Goal: Task Accomplishment & Management: Use online tool/utility

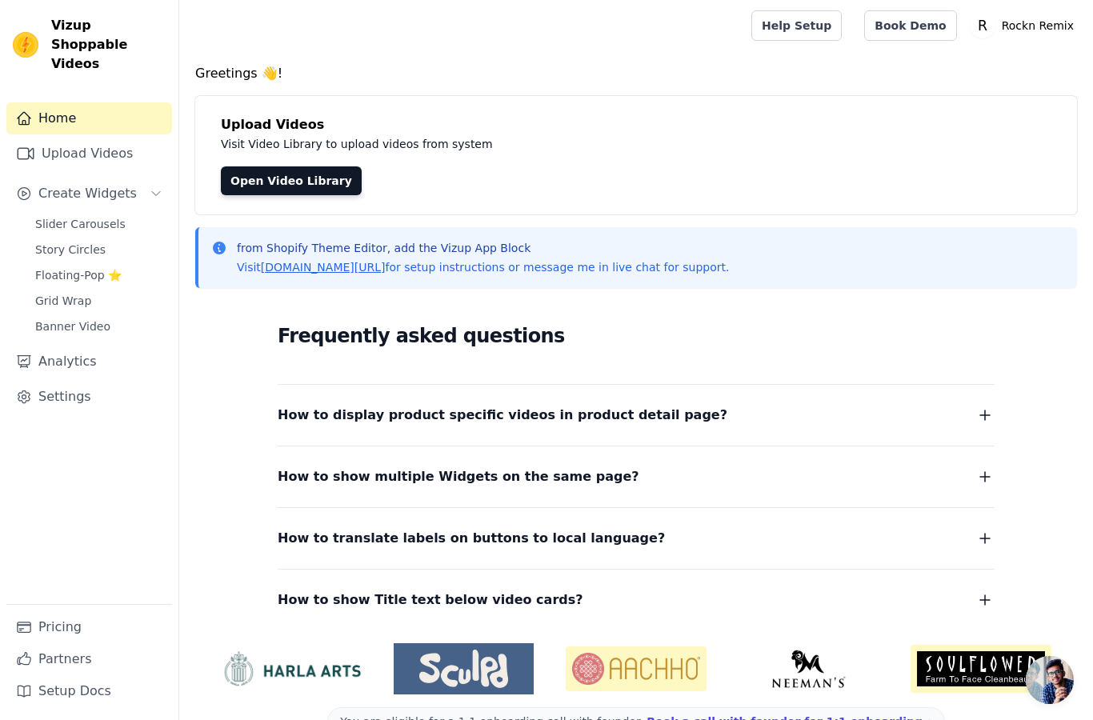
scroll to position [42, 0]
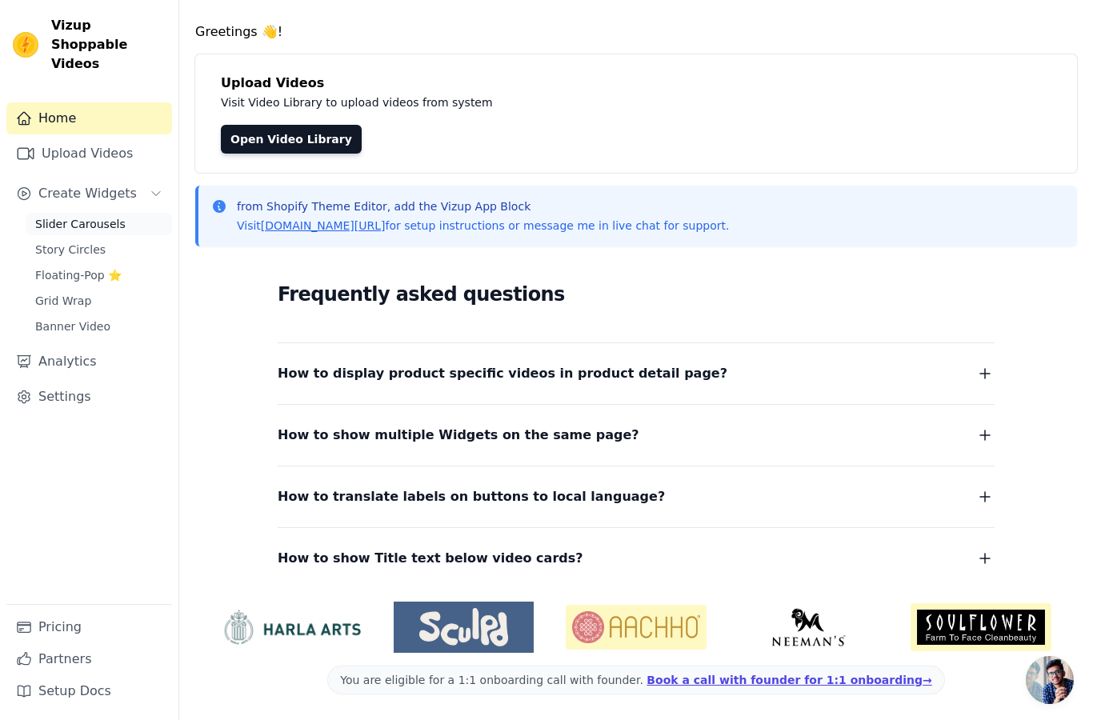
click at [106, 216] on span "Slider Carousels" at bounding box center [80, 224] width 90 height 16
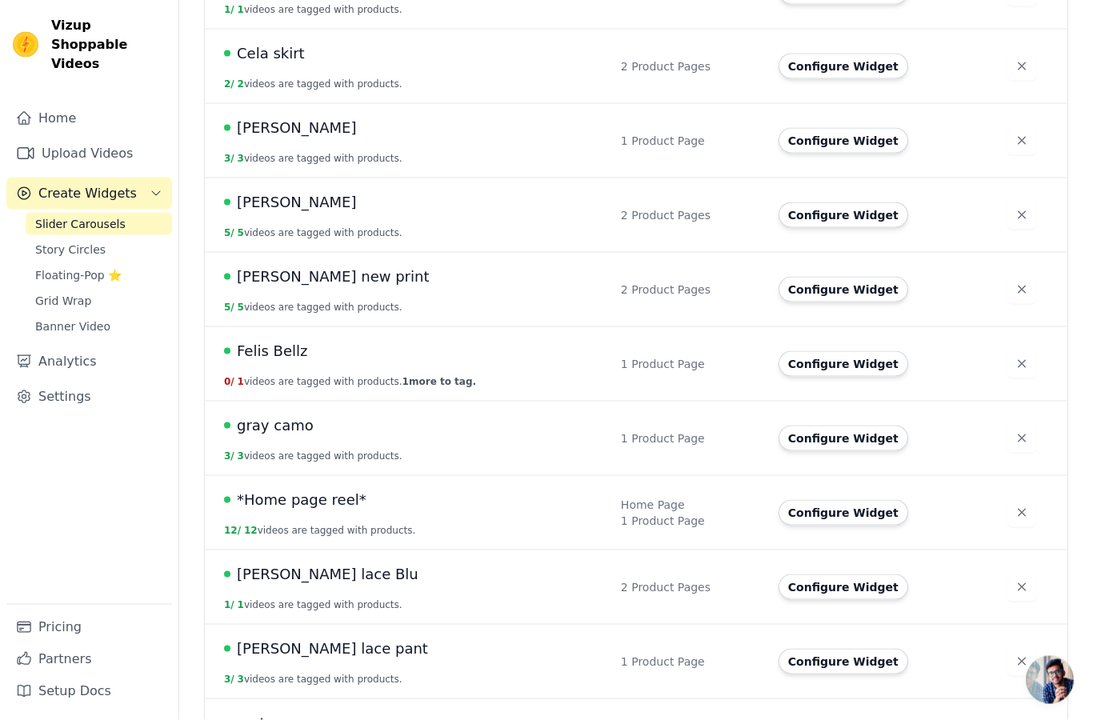
scroll to position [398, 0]
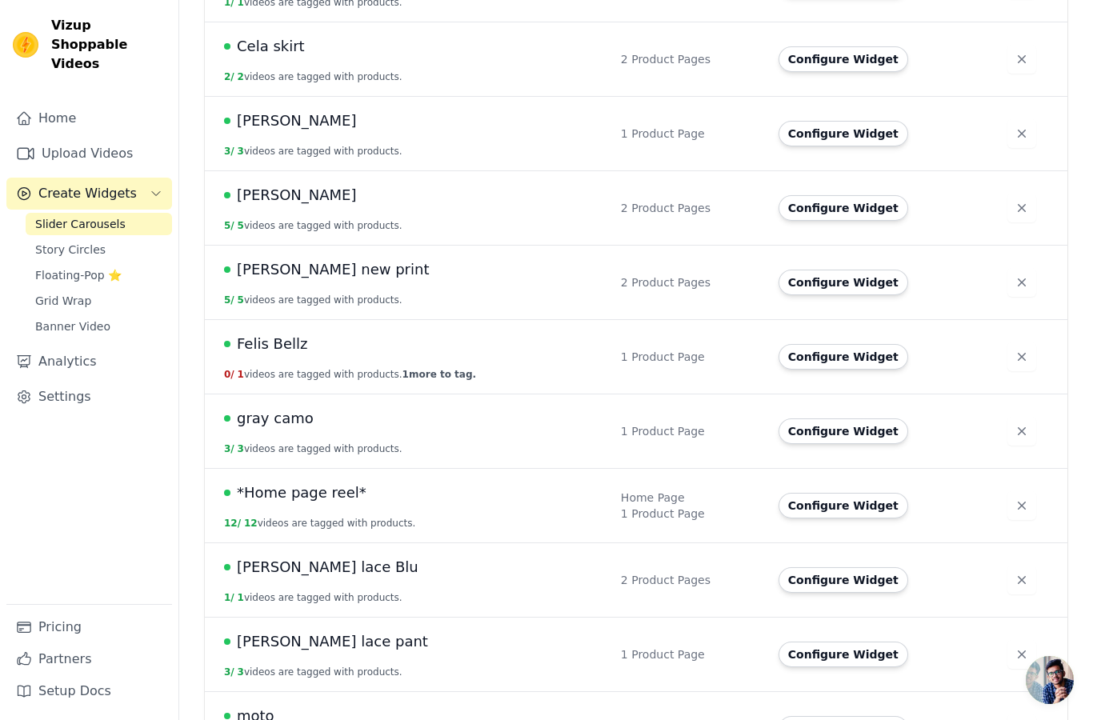
click at [314, 493] on span "*Home page reel*" at bounding box center [302, 493] width 130 height 22
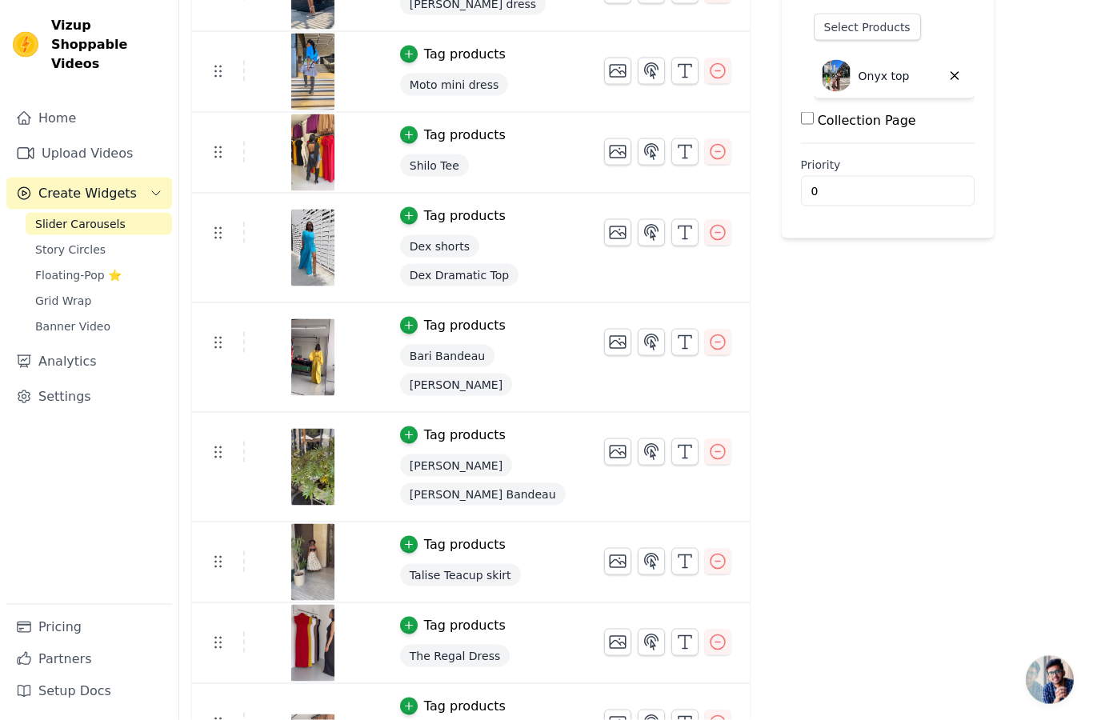
scroll to position [323, 0]
click at [311, 353] on img at bounding box center [312, 356] width 45 height 77
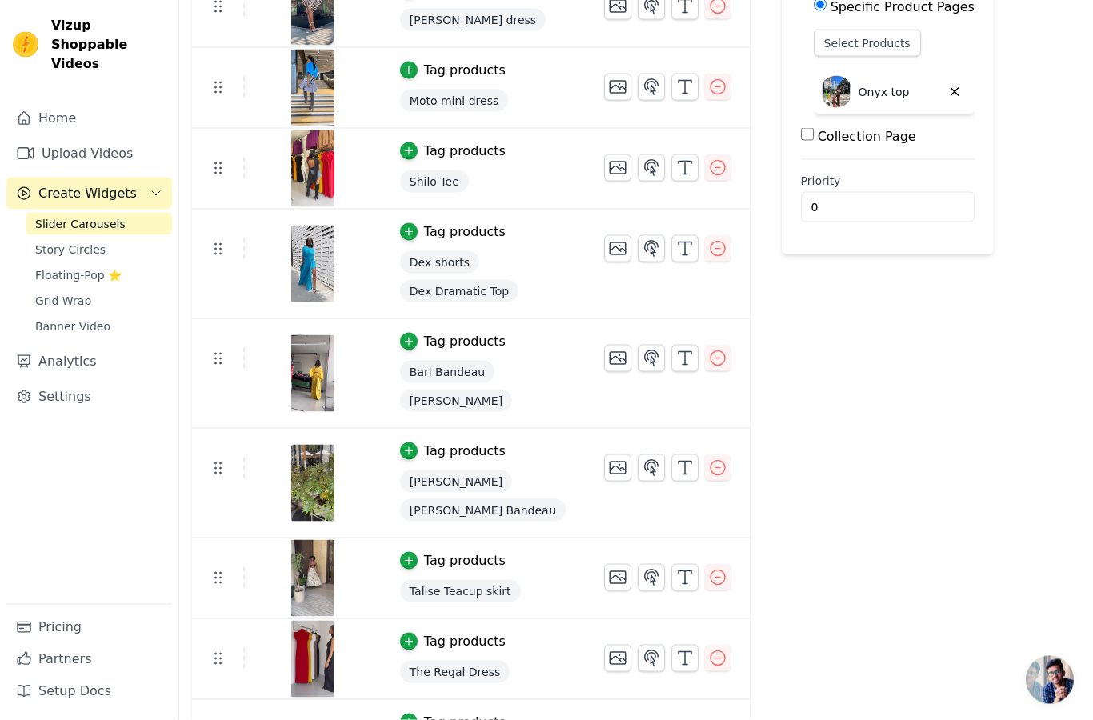
scroll to position [284, 0]
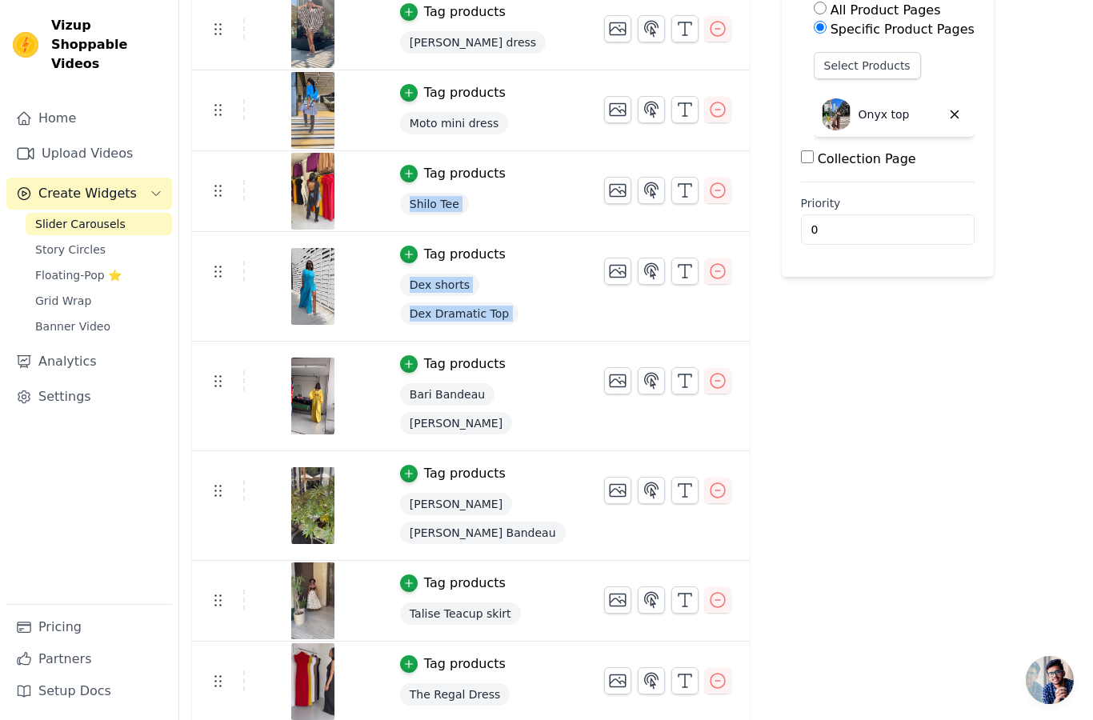
drag, startPoint x: 219, startPoint y: 379, endPoint x: 229, endPoint y: 229, distance: 150.7
click at [229, 229] on tbody "Tag products Seneca Set Tag products [PERSON_NAME] dress Tag products Moto mini…" at bounding box center [471, 466] width 558 height 1114
drag, startPoint x: 219, startPoint y: 388, endPoint x: 214, endPoint y: 287, distance: 100.9
click at [214, 286] on tbody "Tag products Seneca Set Tag products [PERSON_NAME] dress Tag products Moto mini…" at bounding box center [471, 466] width 558 height 1114
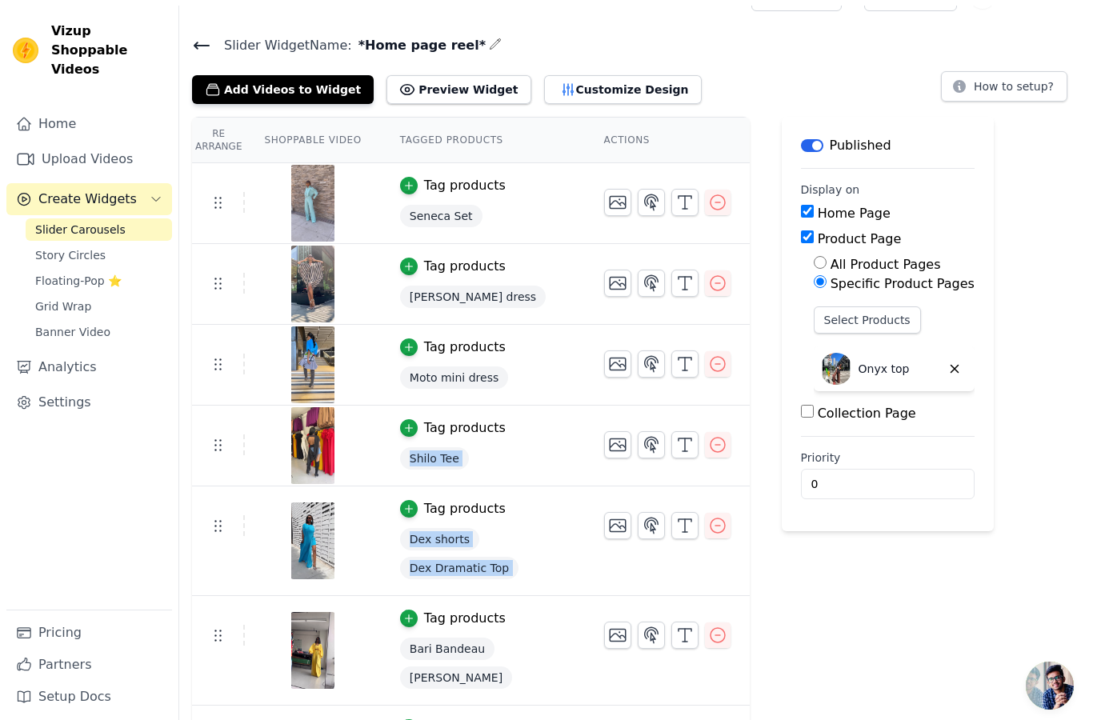
scroll to position [30, 0]
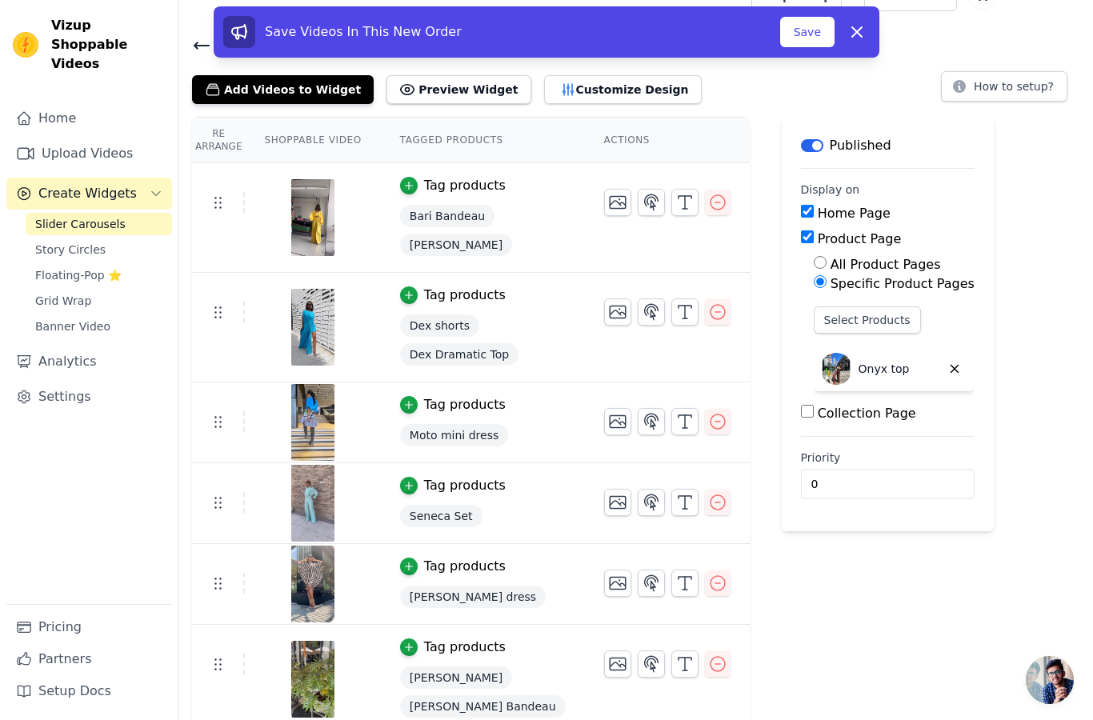
click at [181, 527] on div "Re Arrange Shoppable Video Tagged Products Actions Tag products Bari Bandeau [P…" at bounding box center [636, 656] width 914 height 1079
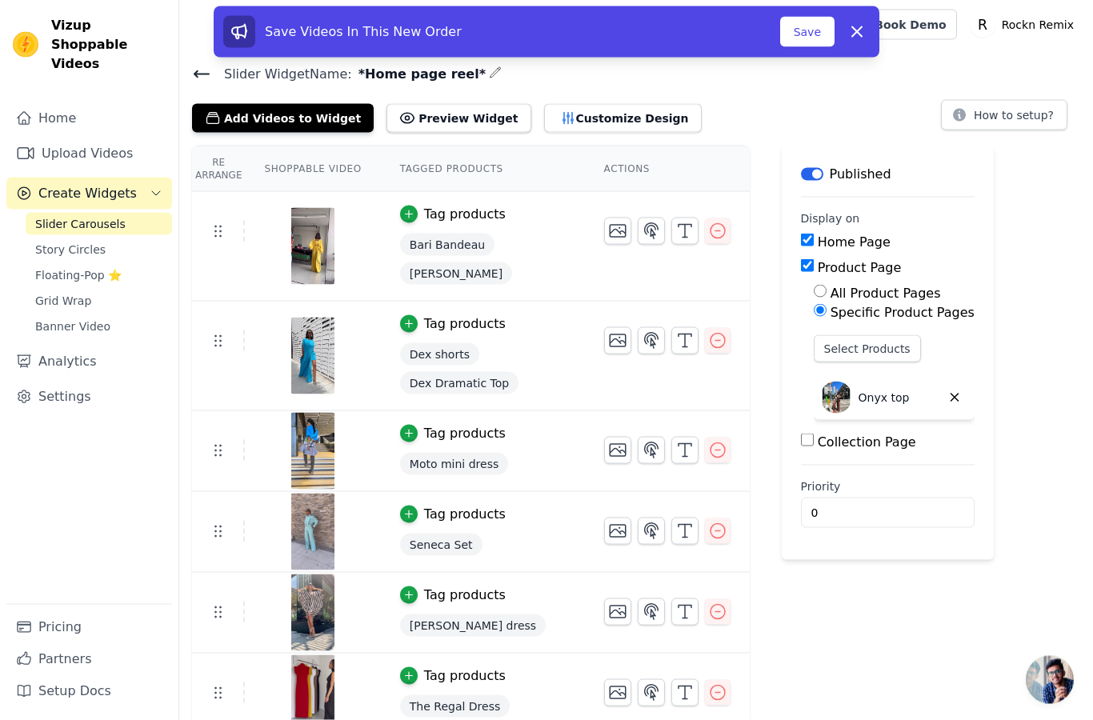
scroll to position [0, 0]
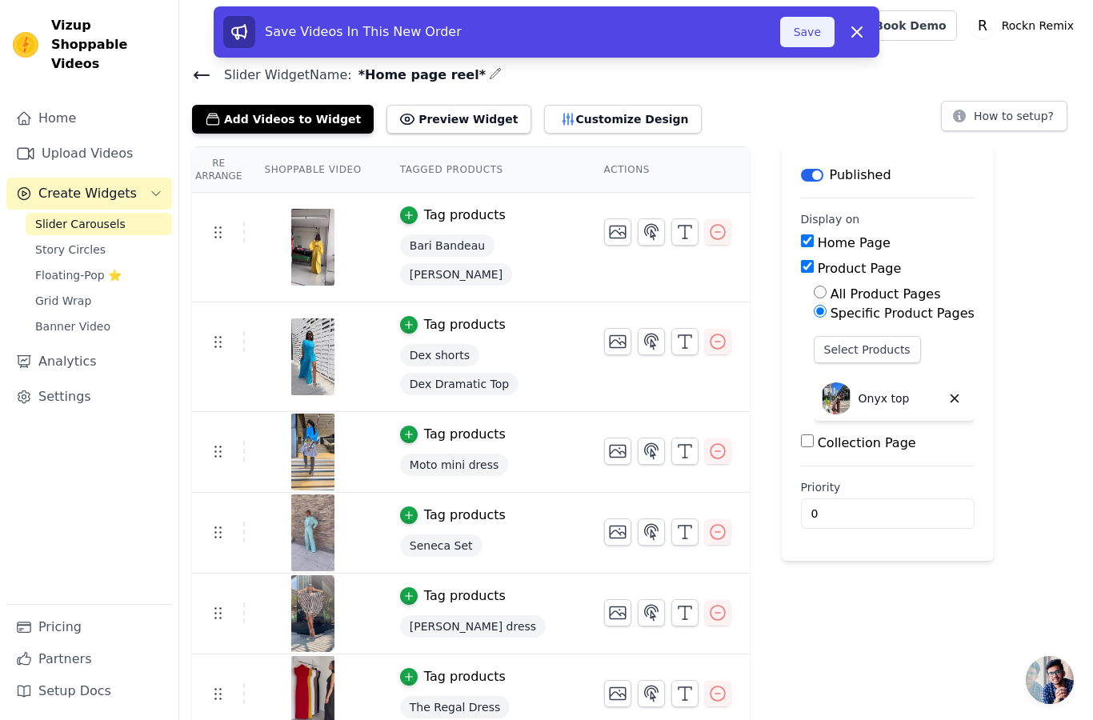
click at [807, 32] on button "Save" at bounding box center [807, 32] width 54 height 30
